Goal: Complete application form: Complete application form

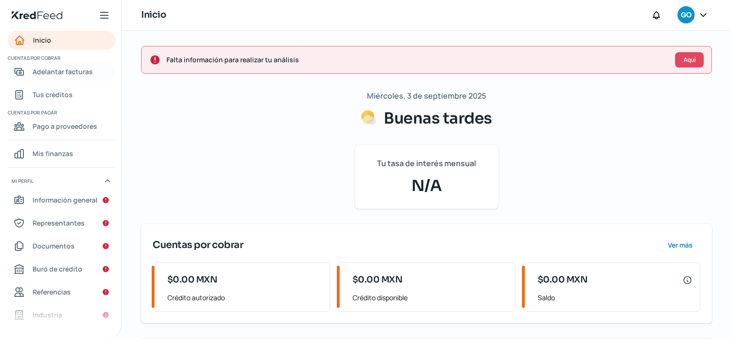
click at [75, 74] on span "Adelantar facturas" at bounding box center [63, 72] width 60 height 12
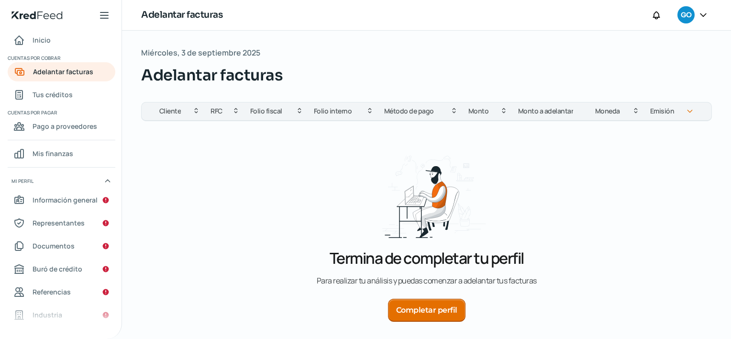
scroll to position [53, 0]
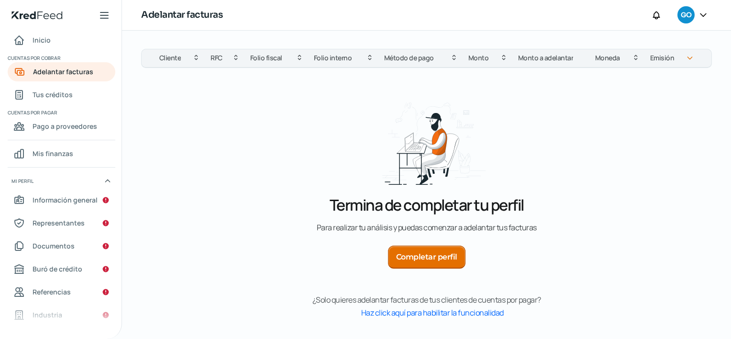
click at [444, 245] on button "Completar perfil" at bounding box center [426, 256] width 77 height 23
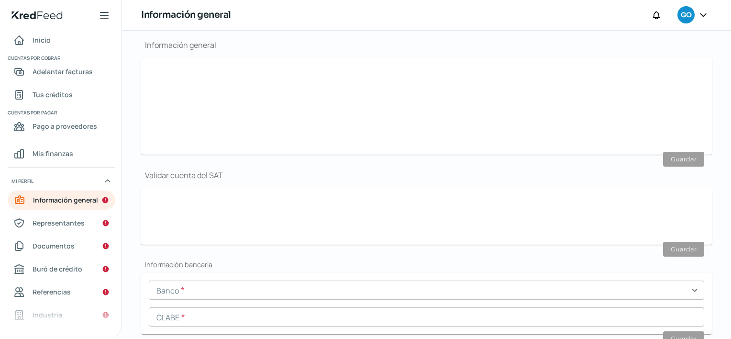
scroll to position [114, 0]
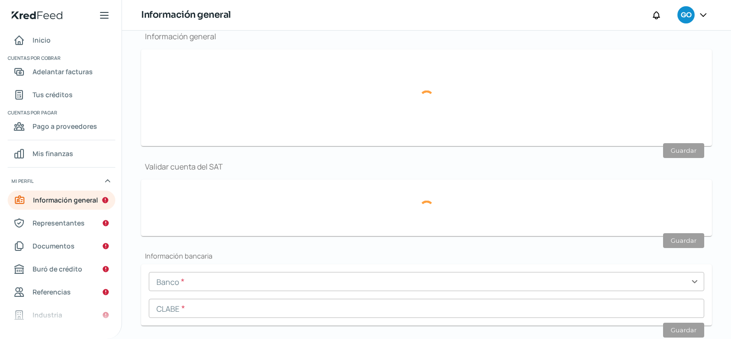
type input "[EMAIL_ADDRESS][DOMAIN_NAME]"
type input "66 - 2194 - 2953"
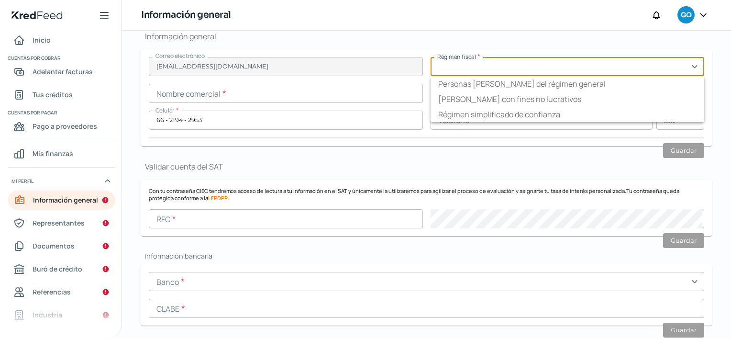
click at [465, 73] on input "text" at bounding box center [567, 66] width 274 height 19
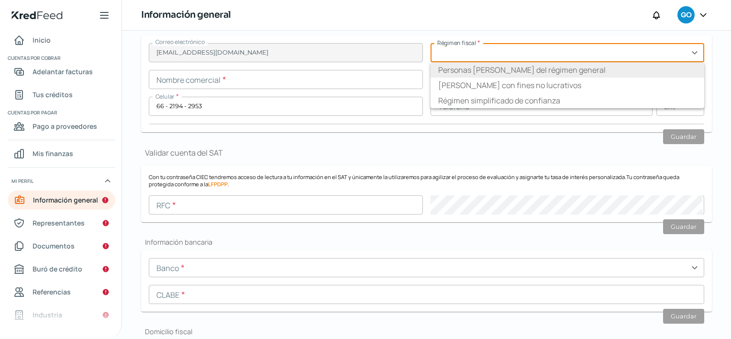
scroll to position [127, 0]
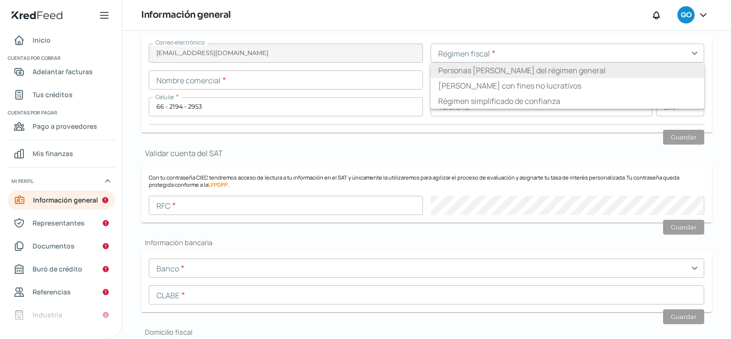
click at [491, 67] on li "Personas [PERSON_NAME] del régimen general" at bounding box center [567, 70] width 274 height 15
type input "Personas [PERSON_NAME] del régimen general"
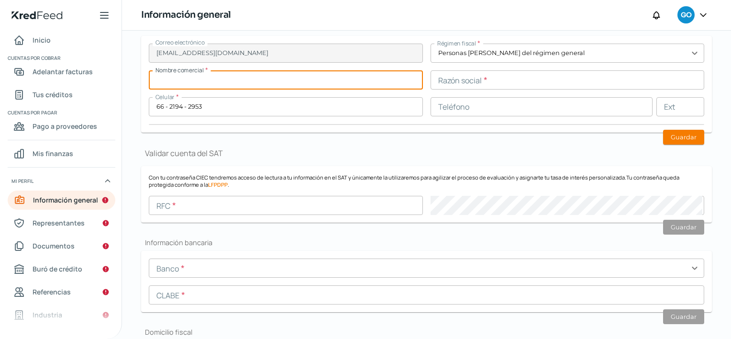
click at [236, 78] on input "text" at bounding box center [286, 79] width 274 height 19
paste input "HOSPITALSANDIEGODEALCALA"
type input "HOSPITAL [GEOGRAPHIC_DATA][PERSON_NAME]"
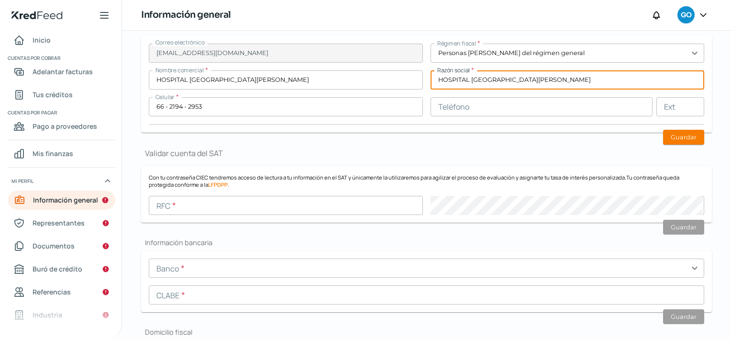
type input "HOSPITAL [GEOGRAPHIC_DATA][PERSON_NAME]"
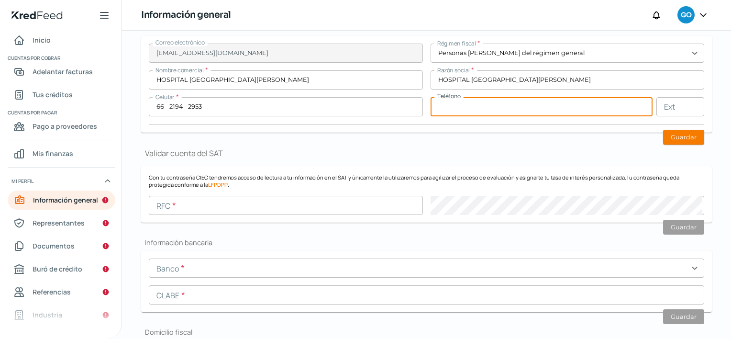
click at [461, 109] on input "text" at bounding box center [541, 106] width 222 height 19
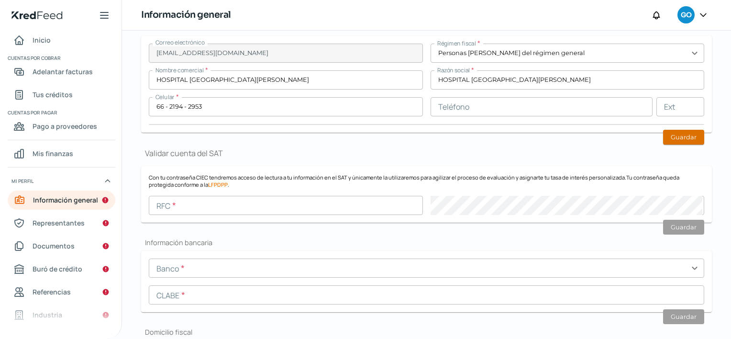
click at [677, 137] on button "Guardar" at bounding box center [683, 137] width 41 height 15
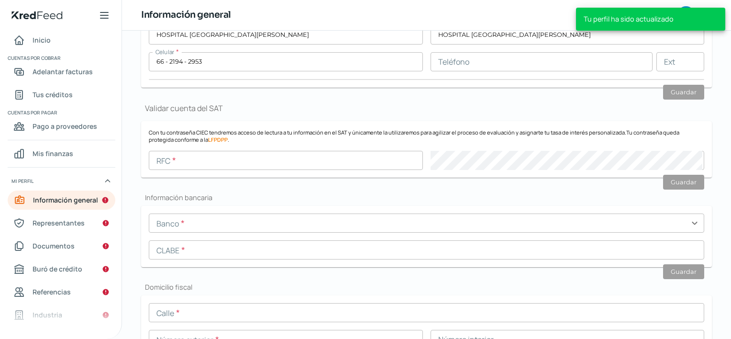
scroll to position [173, 0]
click at [362, 170] on form "Con tu contraseña CIEC tendremos acceso de lectura a tu información en el SAT y…" at bounding box center [426, 148] width 570 height 56
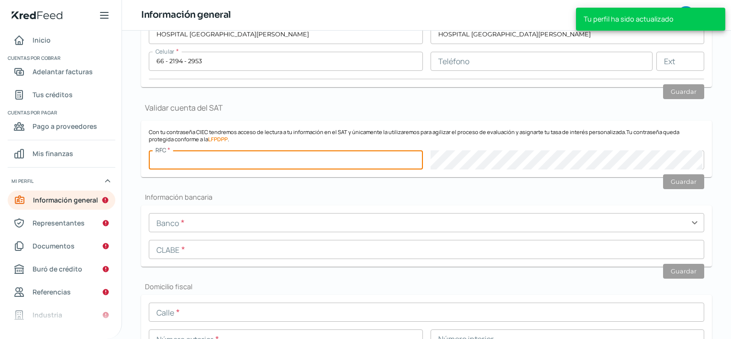
click at [363, 163] on input "text" at bounding box center [286, 159] width 274 height 19
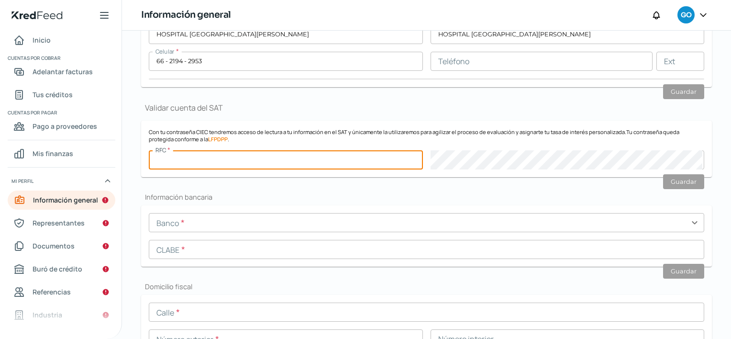
paste input "HSD200127CHA"
type input "HSD200127CHA"
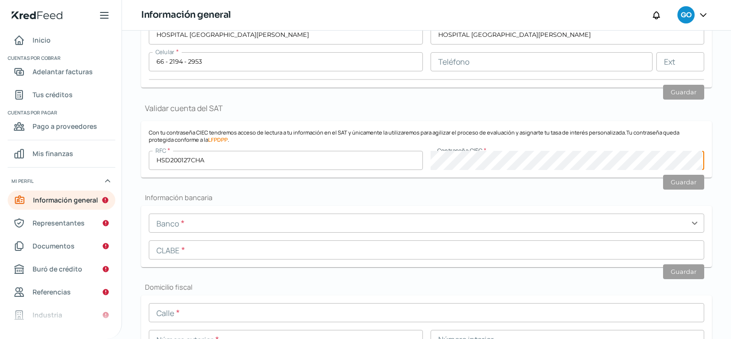
scroll to position [167, 0]
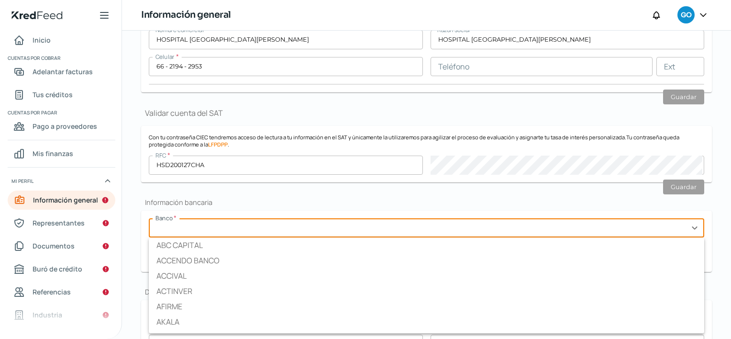
click at [297, 233] on input "text" at bounding box center [426, 227] width 555 height 19
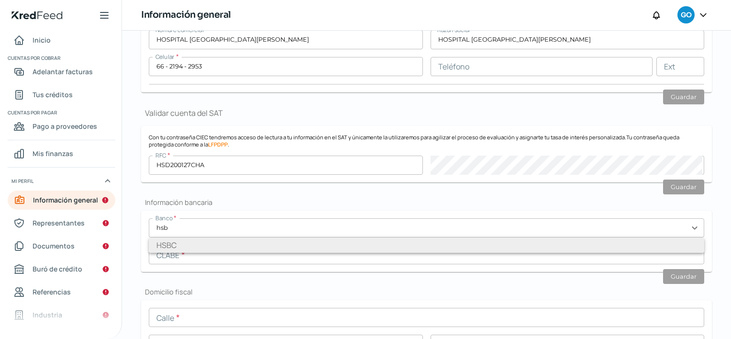
click at [283, 243] on li "HSBC" at bounding box center [426, 244] width 555 height 15
type input "HSBC"
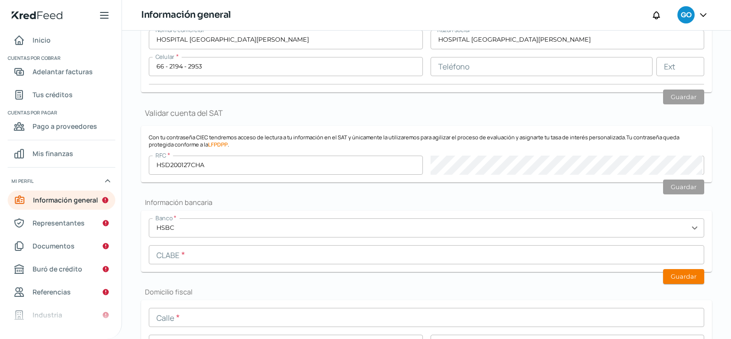
click at [270, 255] on input "text" at bounding box center [426, 254] width 555 height 19
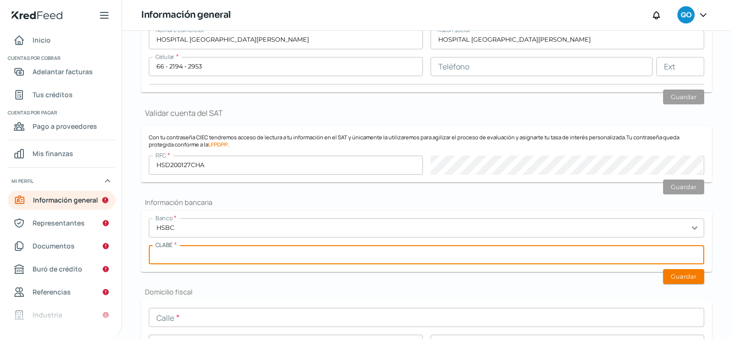
paste input "text"
type input "021760040661512753"
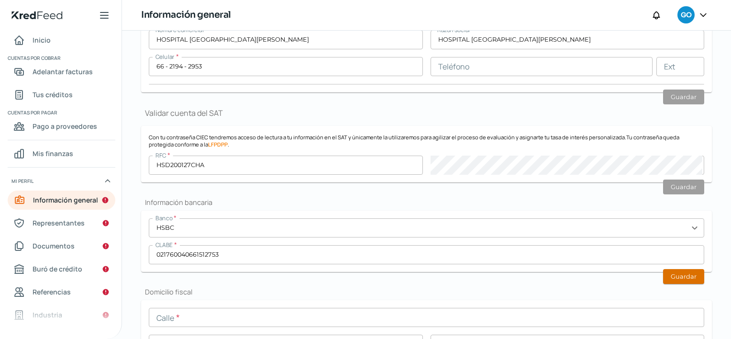
click at [668, 275] on button "Guardar" at bounding box center [683, 276] width 41 height 15
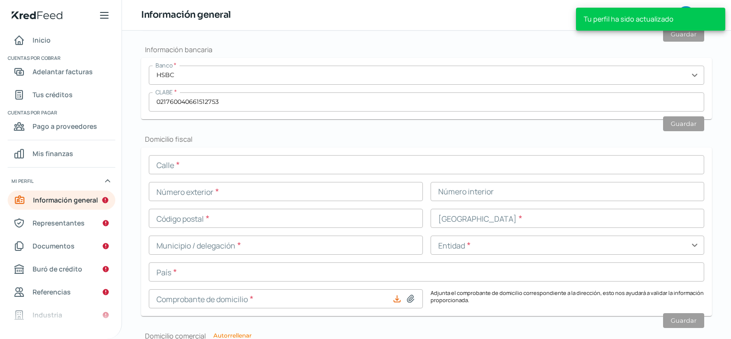
scroll to position [324, 0]
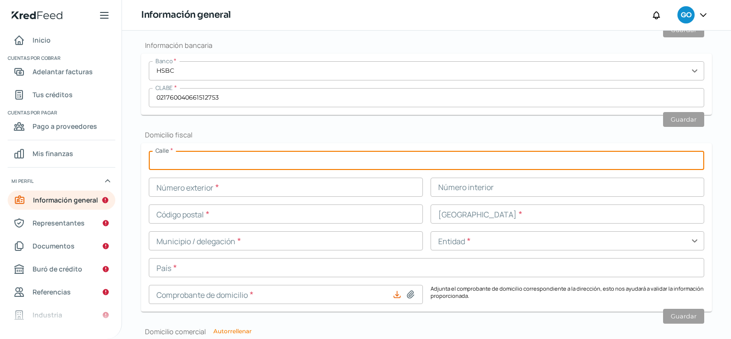
click at [328, 151] on input "text" at bounding box center [426, 160] width 555 height 19
type input "a"
type input "AV NUEVO [PERSON_NAME]"
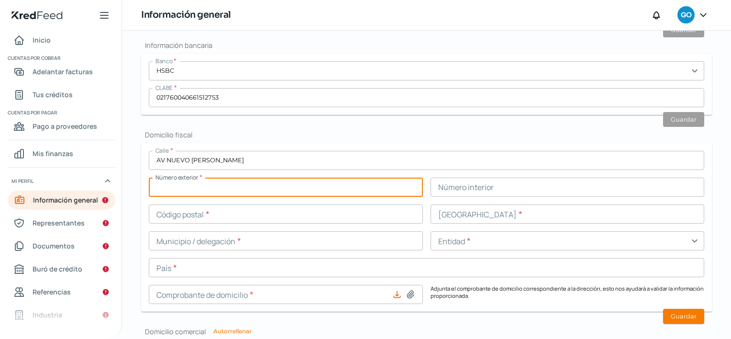
click at [261, 187] on input "text" at bounding box center [286, 186] width 274 height 19
type input "10"
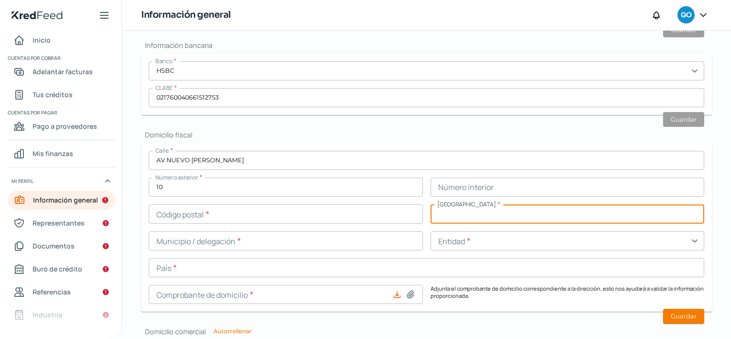
click at [446, 211] on input "text" at bounding box center [567, 213] width 274 height 19
type input "[PERSON_NAME] CENTRO"
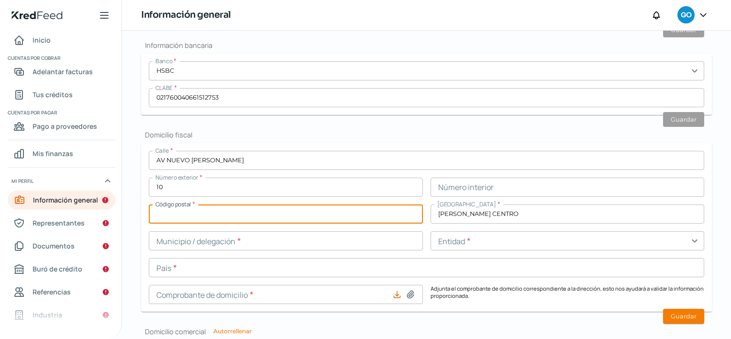
click at [388, 209] on input "text" at bounding box center [286, 213] width 274 height 19
type input "83000"
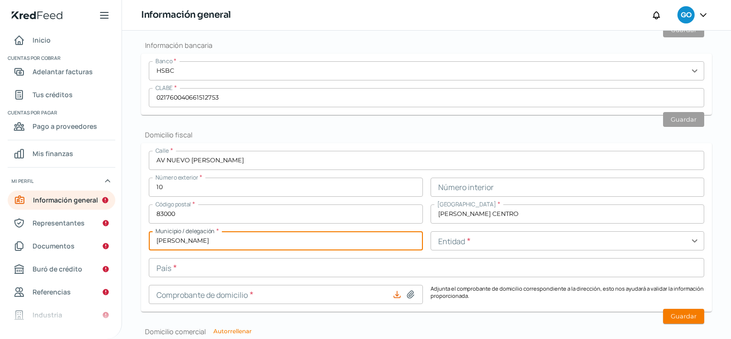
type input "[PERSON_NAME]"
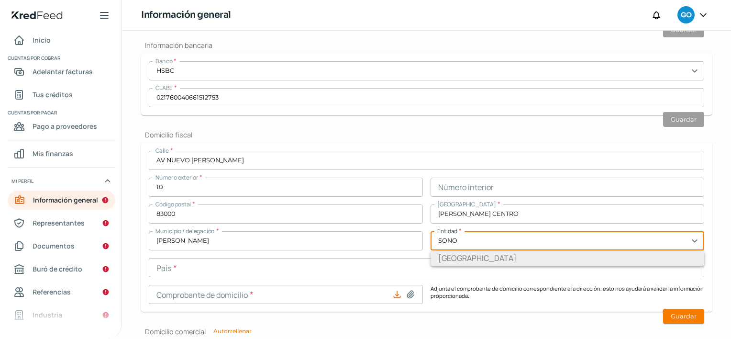
click at [443, 253] on li "[GEOGRAPHIC_DATA]" at bounding box center [567, 257] width 274 height 15
type input "[GEOGRAPHIC_DATA]"
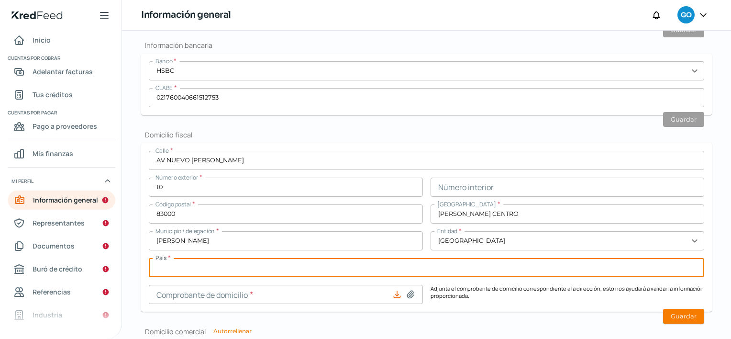
click at [377, 266] on input "text" at bounding box center [426, 267] width 555 height 19
type input "[GEOGRAPHIC_DATA]"
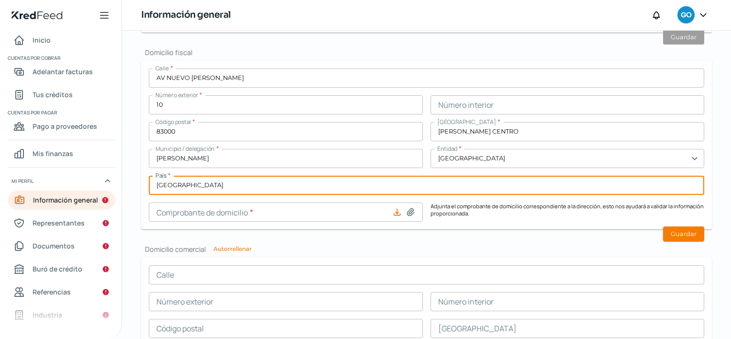
scroll to position [408, 0]
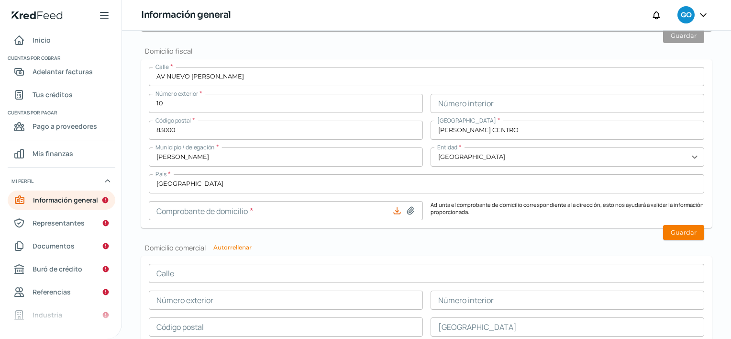
click at [393, 208] on icon at bounding box center [397, 211] width 10 height 10
click at [409, 208] on icon at bounding box center [410, 210] width 7 height 7
click at [408, 208] on icon at bounding box center [410, 210] width 7 height 7
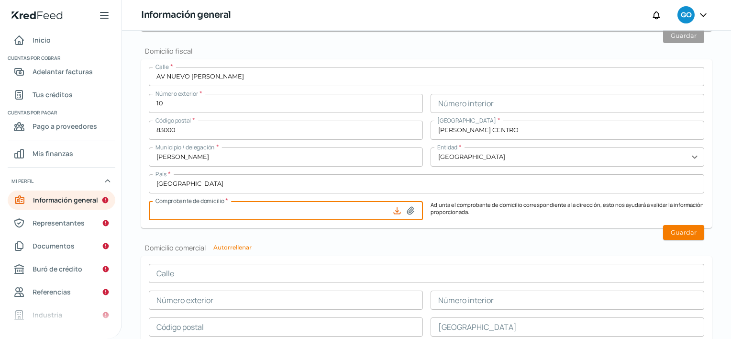
click at [409, 215] on input at bounding box center [286, 210] width 274 height 19
type input "C:\fakepath\COMPROBANTE DOMICILIO HOSPITAL.pdf"
type input "COMPROBANTE DOMICILIO HOSPITAL.pdf"
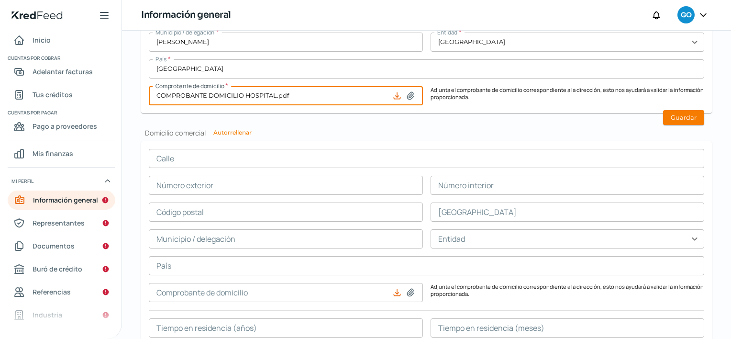
scroll to position [593, 0]
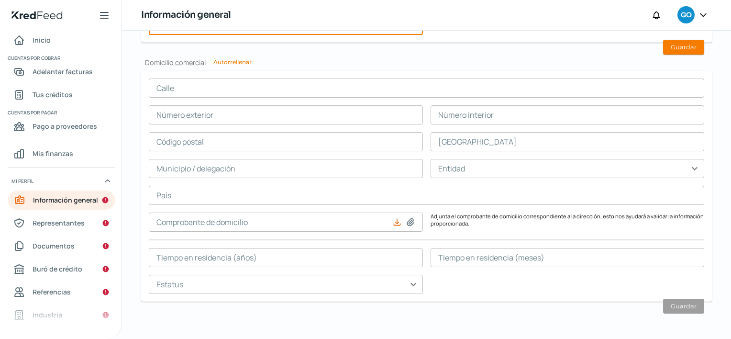
click at [229, 83] on input "text" at bounding box center [426, 87] width 555 height 19
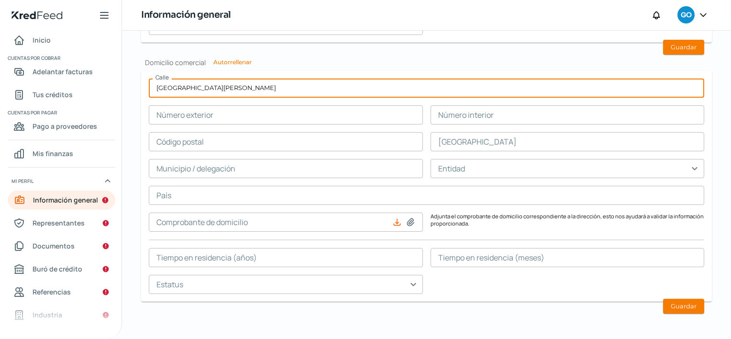
type input "[GEOGRAPHIC_DATA][PERSON_NAME]"
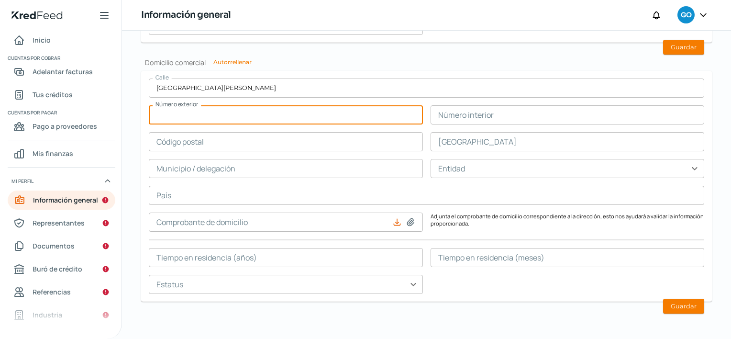
click at [223, 110] on input "text" at bounding box center [286, 114] width 274 height 19
type input "10"
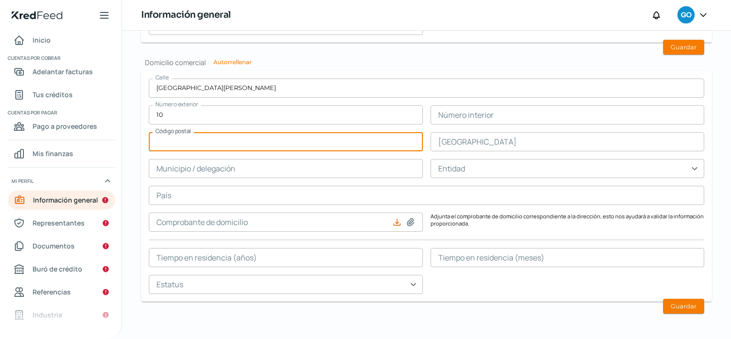
click at [239, 143] on input "text" at bounding box center [286, 141] width 274 height 19
type input "3"
type input "83000"
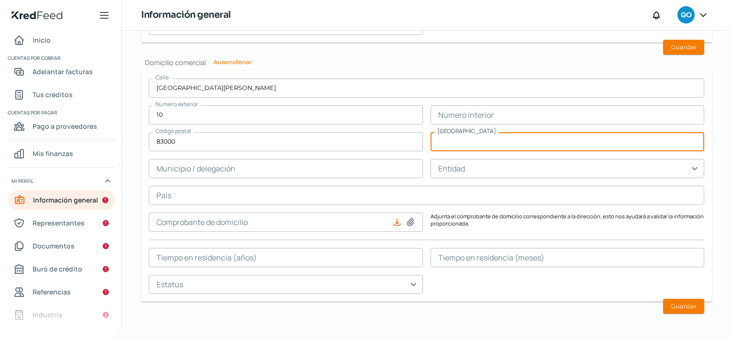
click at [492, 140] on input "text" at bounding box center [567, 141] width 274 height 19
click at [455, 138] on input "[PERSON_NAME]" at bounding box center [567, 141] width 274 height 19
type input "CENTRO [PERSON_NAME]"
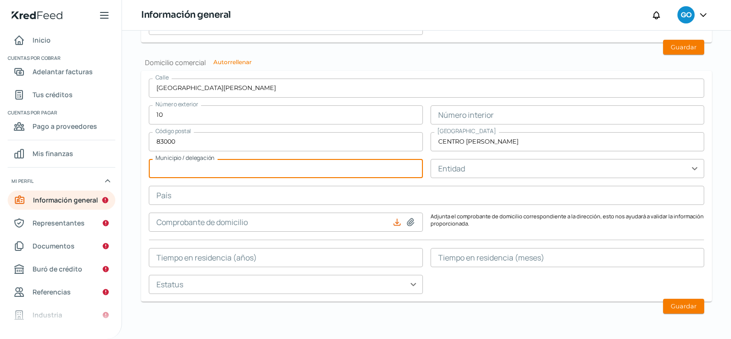
click at [360, 160] on input "text" at bounding box center [286, 168] width 274 height 19
type input "[PERSON_NAME]"
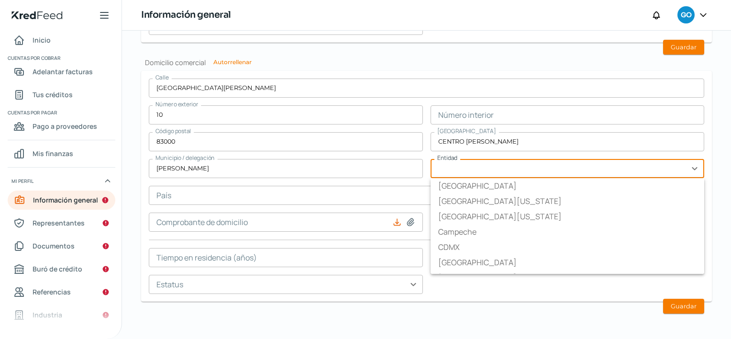
click at [536, 170] on input "text" at bounding box center [567, 168] width 274 height 19
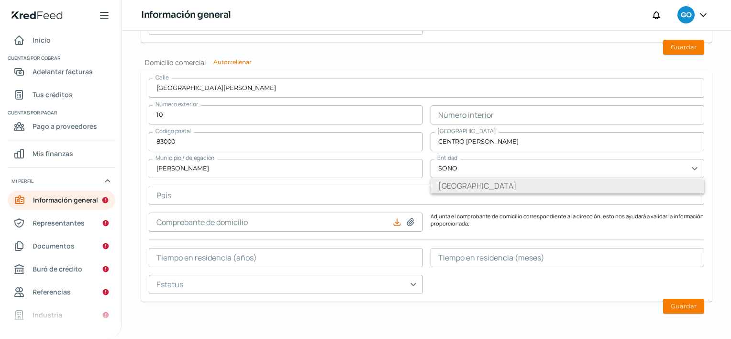
click at [527, 186] on li "[GEOGRAPHIC_DATA]" at bounding box center [567, 185] width 274 height 15
type input "[GEOGRAPHIC_DATA]"
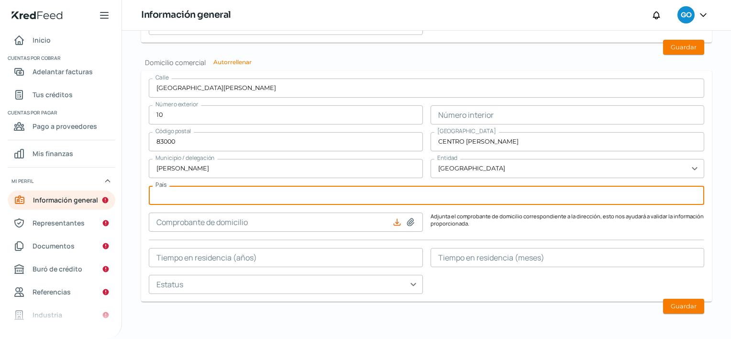
click at [444, 191] on input "text" at bounding box center [426, 195] width 555 height 19
type input "[GEOGRAPHIC_DATA]"
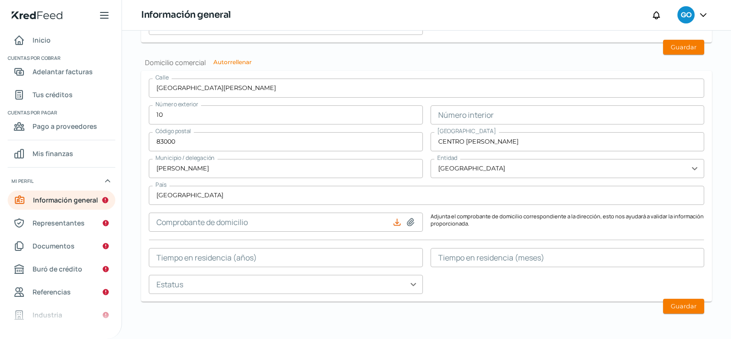
click at [405, 223] on icon at bounding box center [410, 222] width 10 height 10
type input "C:\fakepath\COMPROBANTE DOMICILIO HOSPITAL.pdf"
type input "COMPROBANTE DOMICILIO HOSPITAL.pdf"
click at [415, 286] on input "text" at bounding box center [286, 283] width 274 height 19
click at [451, 286] on div "Calle [STREET_ADDRESS][PERSON_NAME] [PERSON_NAME] Municipio / delegación [PERSO…" at bounding box center [426, 185] width 555 height 215
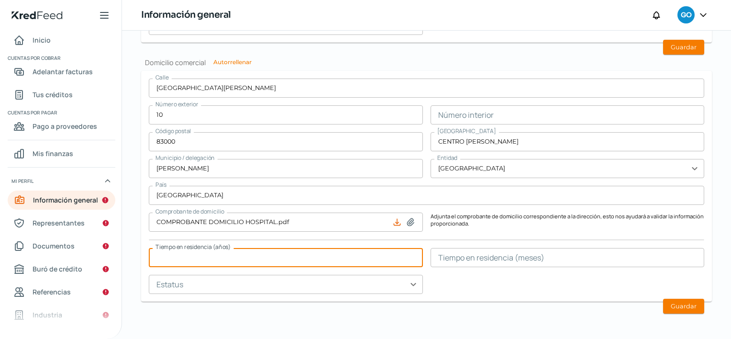
click at [383, 258] on input "text" at bounding box center [286, 257] width 274 height 19
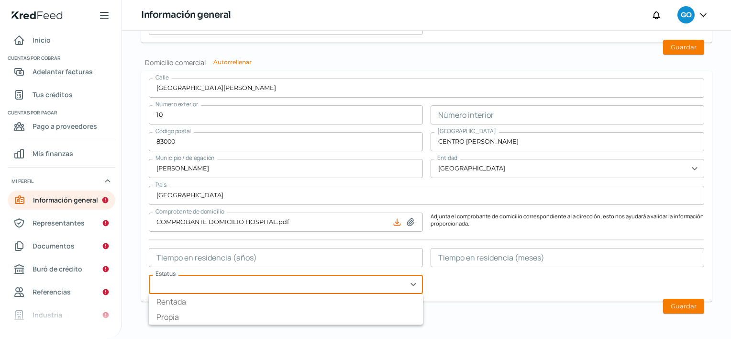
click at [407, 277] on input "text" at bounding box center [286, 283] width 274 height 19
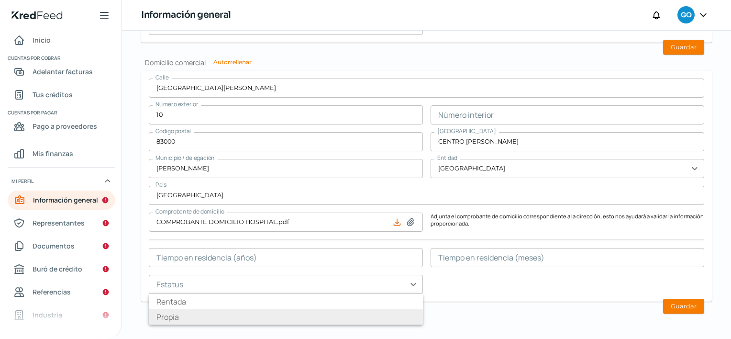
click at [280, 314] on li "Propia" at bounding box center [286, 316] width 274 height 15
type input "Propia"
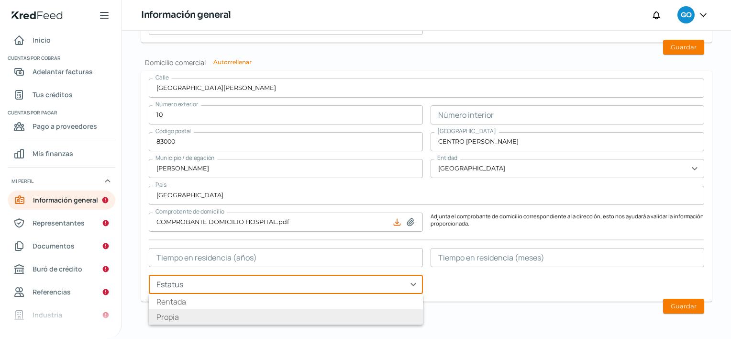
click at [404, 278] on input "text" at bounding box center [286, 283] width 274 height 19
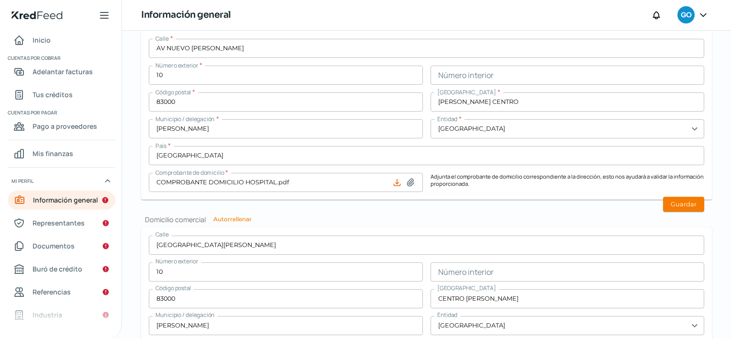
scroll to position [434, 0]
type input "Propia"
click at [684, 210] on button "Guardar" at bounding box center [683, 205] width 41 height 15
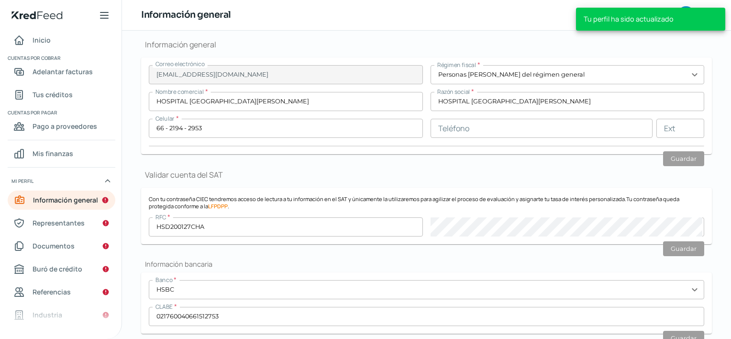
scroll to position [105, 0]
